Goal: Information Seeking & Learning: Learn about a topic

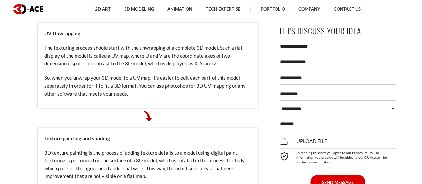
scroll to position [733, 0]
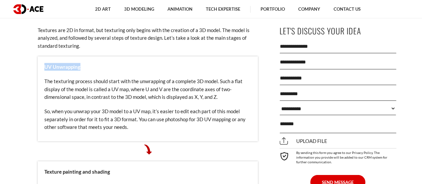
drag, startPoint x: 43, startPoint y: 65, endPoint x: 80, endPoint y: 66, distance: 36.7
click at [80, 66] on div "UV Unwrapping The texturing process should start with the unwrapping of a compl…" at bounding box center [148, 98] width 220 height 85
copy strong "UV Unwrapping"
click at [159, 103] on div "UV Unwrapping The texturing process should start with the unwrapping of a compl…" at bounding box center [148, 98] width 220 height 85
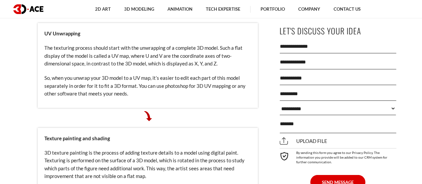
scroll to position [833, 0]
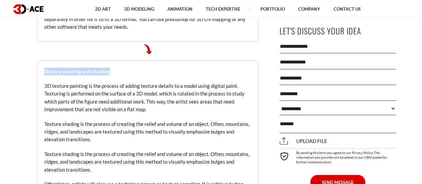
drag, startPoint x: 109, startPoint y: 73, endPoint x: 44, endPoint y: 67, distance: 65.6
click at [44, 67] on div "Texture painting and shading 3D texture painting is the process of adding textu…" at bounding box center [148, 141] width 220 height 160
copy strong "Texture painting and shading"
drag, startPoint x: 80, startPoint y: 91, endPoint x: 81, endPoint y: 95, distance: 3.7
click at [80, 91] on p "3D texture painting is the process of adding texture details to a model using d…" at bounding box center [147, 97] width 207 height 31
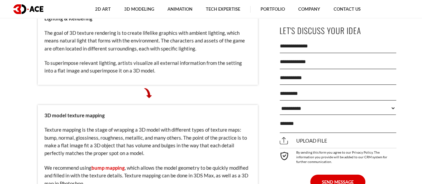
scroll to position [1033, 0]
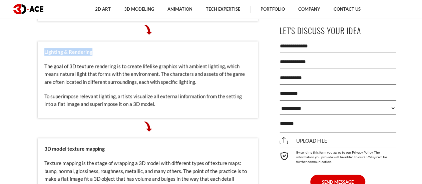
drag, startPoint x: 96, startPoint y: 50, endPoint x: 44, endPoint y: 52, distance: 52.0
click at [44, 52] on p "Lighting & Rendering" at bounding box center [147, 52] width 207 height 8
copy strong "Lighting & Rendering"
click at [178, 125] on p at bounding box center [148, 126] width 220 height 10
drag, startPoint x: 188, startPoint y: 65, endPoint x: 199, endPoint y: 67, distance: 11.5
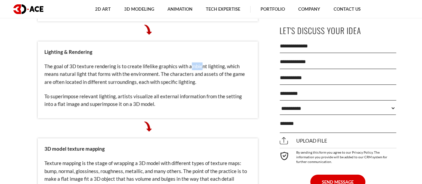
click at [199, 67] on p "The goal of 3D texture rendering is to create lifelike graphics with ambient li…" at bounding box center [147, 73] width 207 height 23
click at [200, 66] on p "The goal of 3D texture rendering is to create lifelike graphics with ambient li…" at bounding box center [147, 73] width 207 height 23
copy p "ambient"
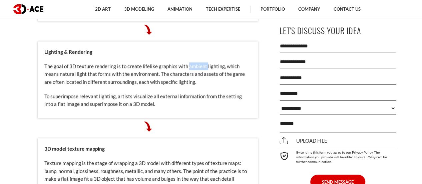
scroll to position [1067, 0]
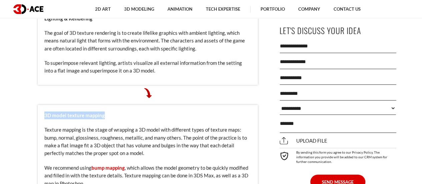
drag, startPoint x: 45, startPoint y: 114, endPoint x: 109, endPoint y: 118, distance: 63.8
click at [109, 118] on p "3D model texture mapping" at bounding box center [147, 115] width 207 height 8
copy strong "3D model texture mapping"
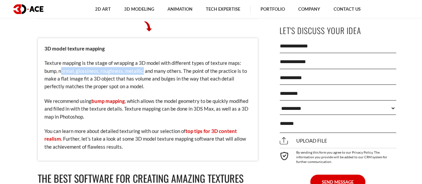
drag, startPoint x: 61, startPoint y: 70, endPoint x: 143, endPoint y: 69, distance: 82.0
click at [143, 69] on p "Texture mapping is the stage of wrapping a 3D model with different types of tex…" at bounding box center [147, 74] width 207 height 31
copy p "ormal, glossiness, roughness, metallic,"
